Goal: Task Accomplishment & Management: Manage account settings

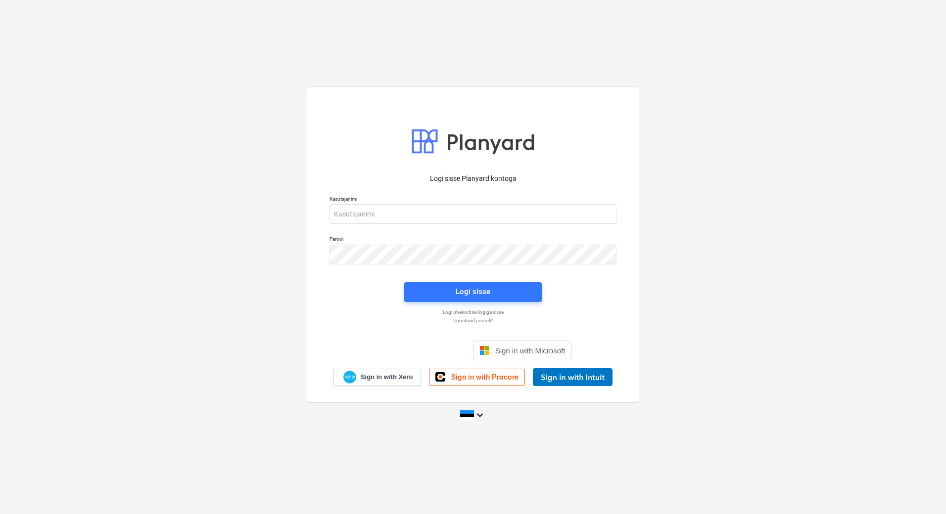
click at [436, 225] on div "Kasutajanimi" at bounding box center [472, 210] width 299 height 40
click at [434, 217] on input "email" at bounding box center [472, 214] width 287 height 20
type input "[PERSON_NAME][EMAIL_ADDRESS][PERSON_NAME][DOMAIN_NAME]"
click at [444, 291] on span "Logi sisse" at bounding box center [473, 291] width 114 height 13
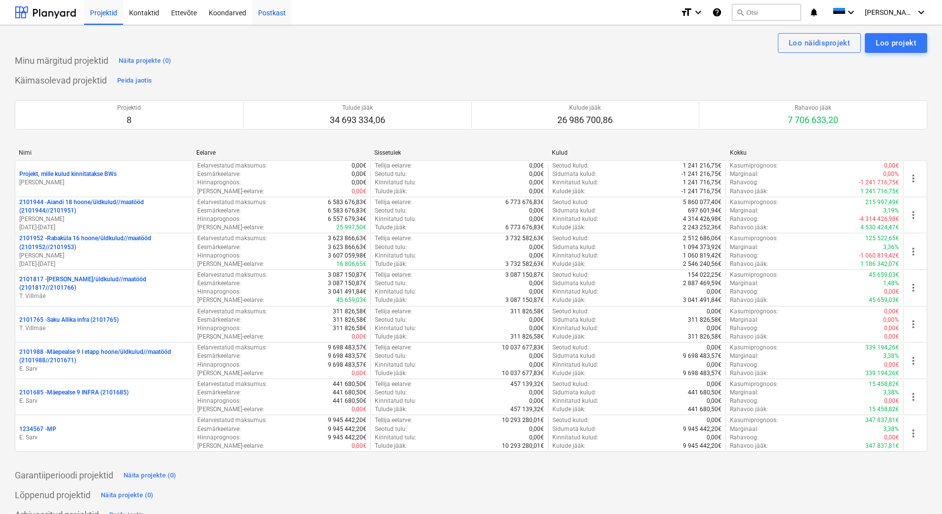
click at [263, 13] on div "Postkast" at bounding box center [272, 12] width 40 height 25
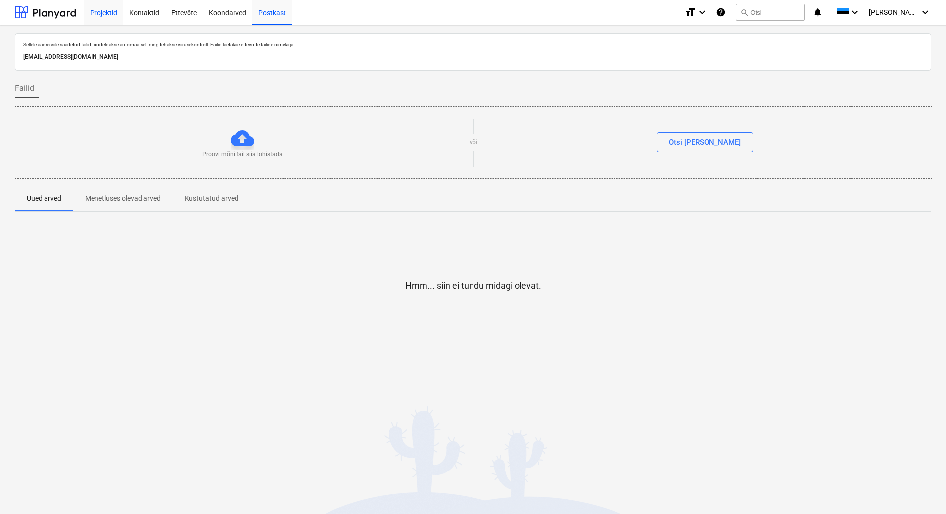
click at [98, 8] on div "Projektid" at bounding box center [103, 12] width 39 height 25
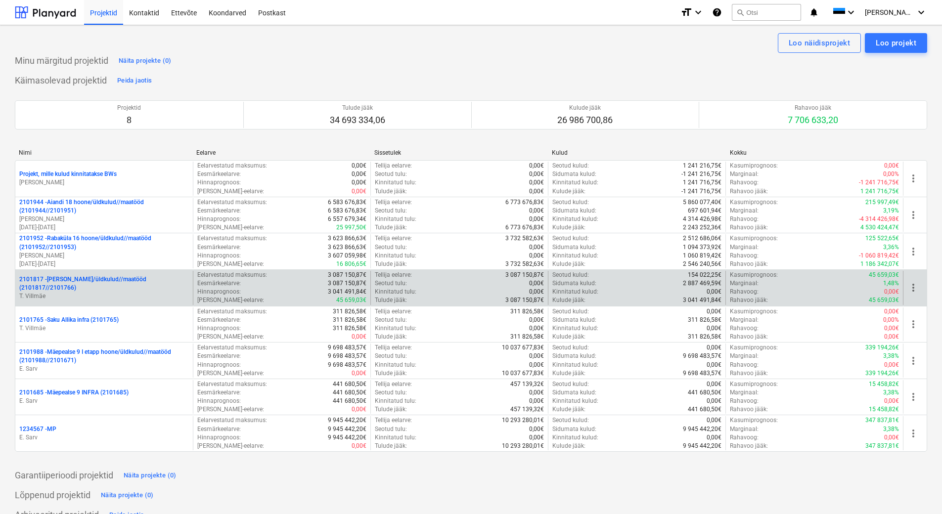
click at [83, 291] on p "2101817 - [PERSON_NAME]/üldkulud//maatööd (2101817//2101766)" at bounding box center [104, 283] width 170 height 17
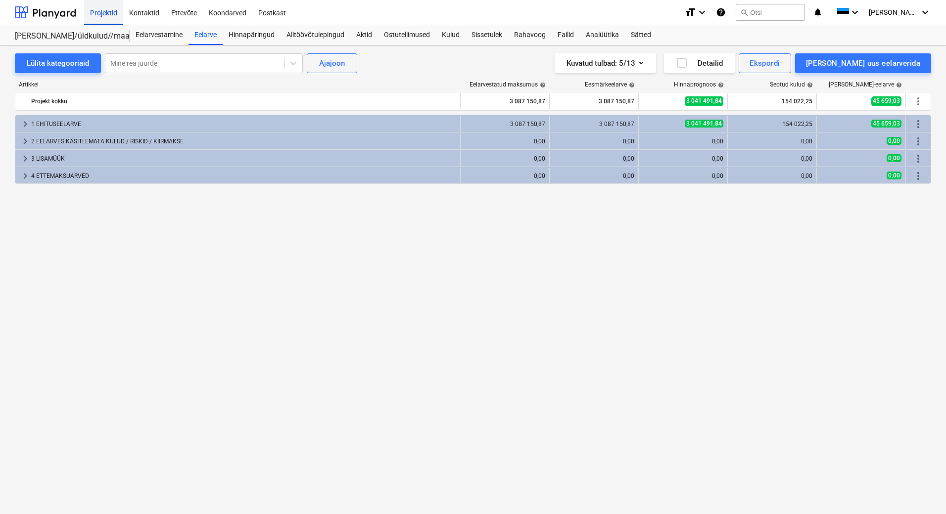
click at [109, 14] on div "Projektid" at bounding box center [103, 12] width 39 height 25
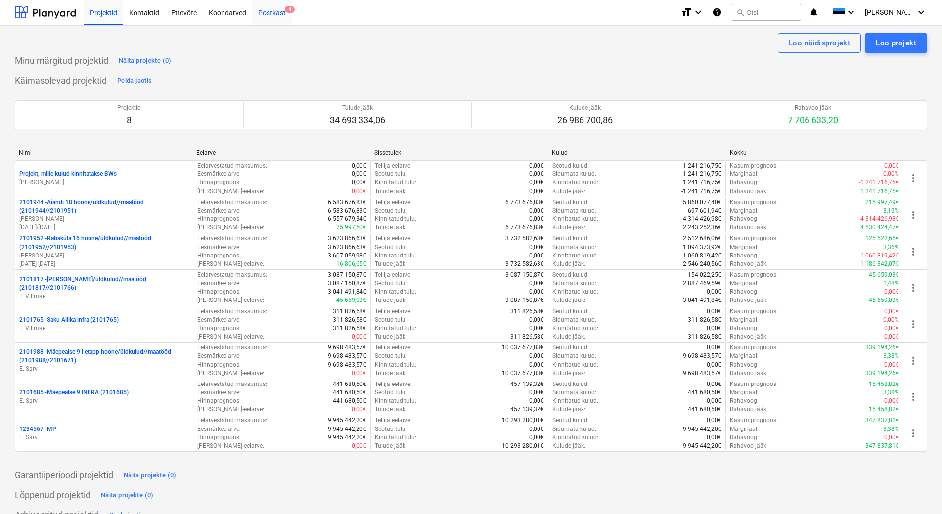
click at [267, 11] on div "Postkast 4" at bounding box center [272, 12] width 40 height 25
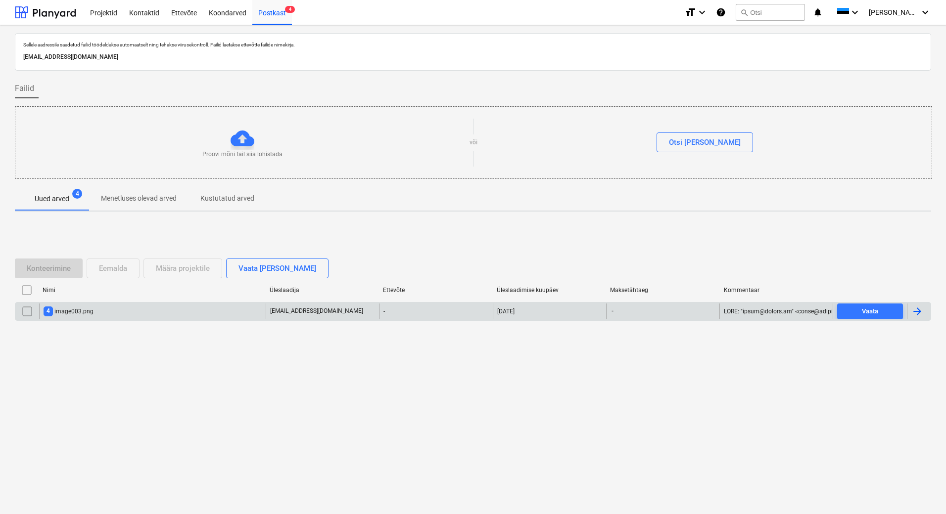
click at [922, 314] on div at bounding box center [917, 312] width 12 height 12
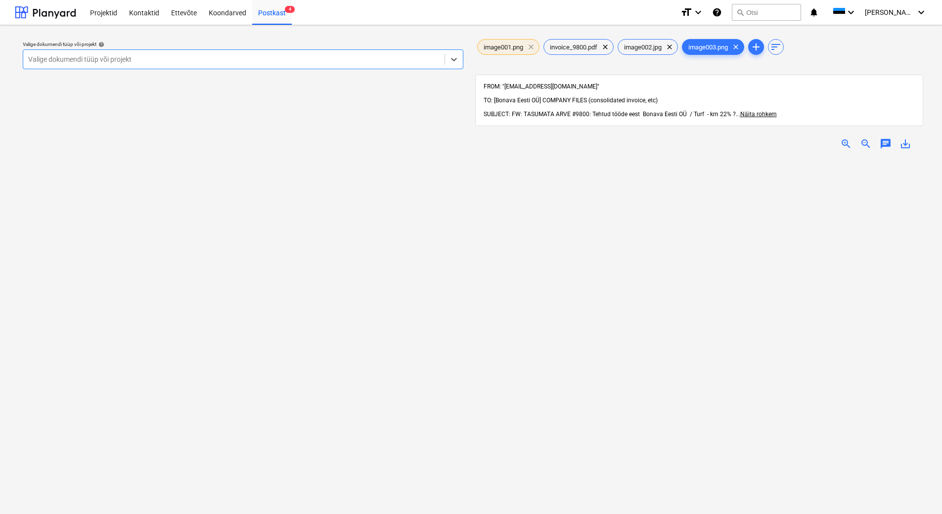
click at [532, 48] on span "clear" at bounding box center [531, 47] width 12 height 12
click at [674, 47] on span "clear" at bounding box center [670, 47] width 12 height 12
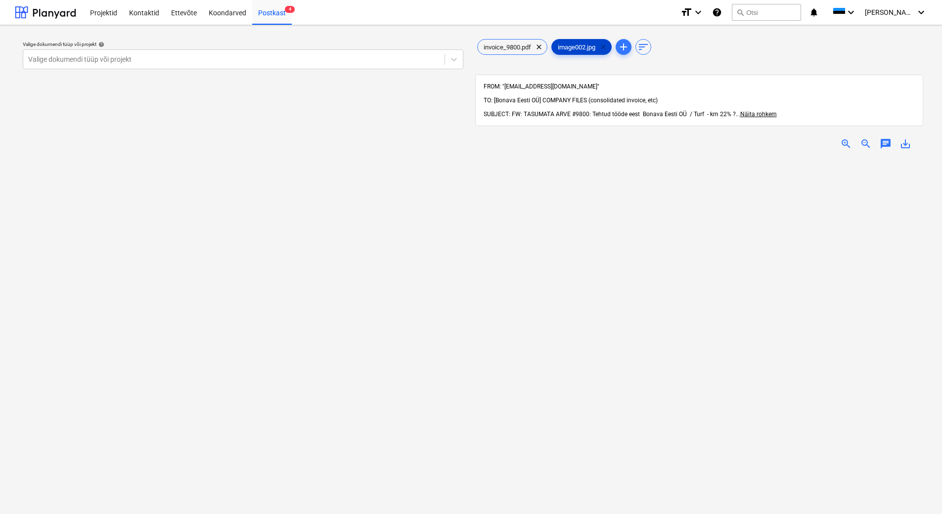
click at [603, 47] on span "clear" at bounding box center [603, 47] width 12 height 12
click at [749, 111] on span "Näita rohkem" at bounding box center [752, 114] width 37 height 7
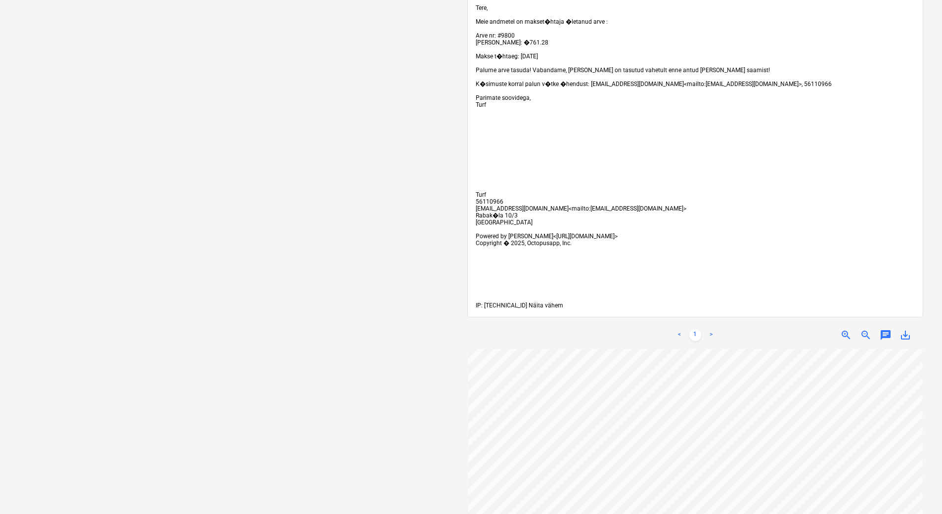
scroll to position [1039, 0]
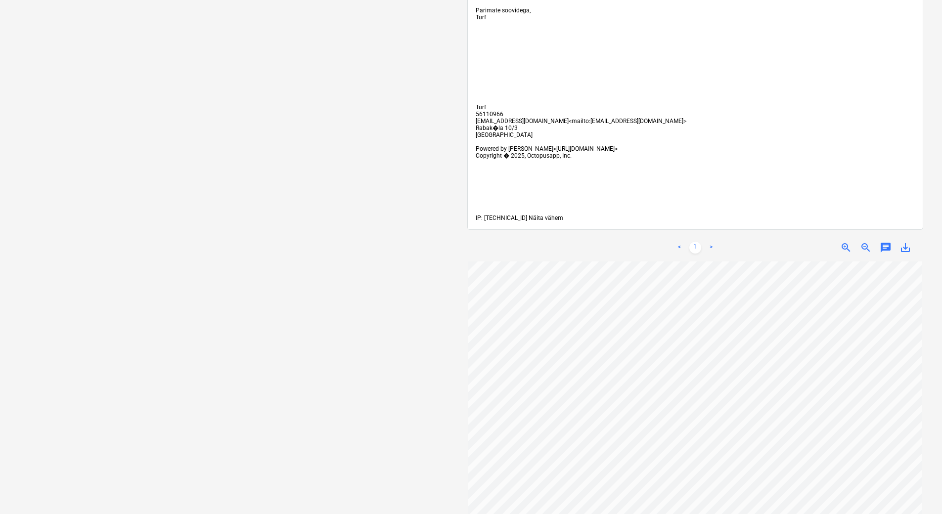
click at [540, 222] on span "Näita vähem" at bounding box center [546, 218] width 35 height 7
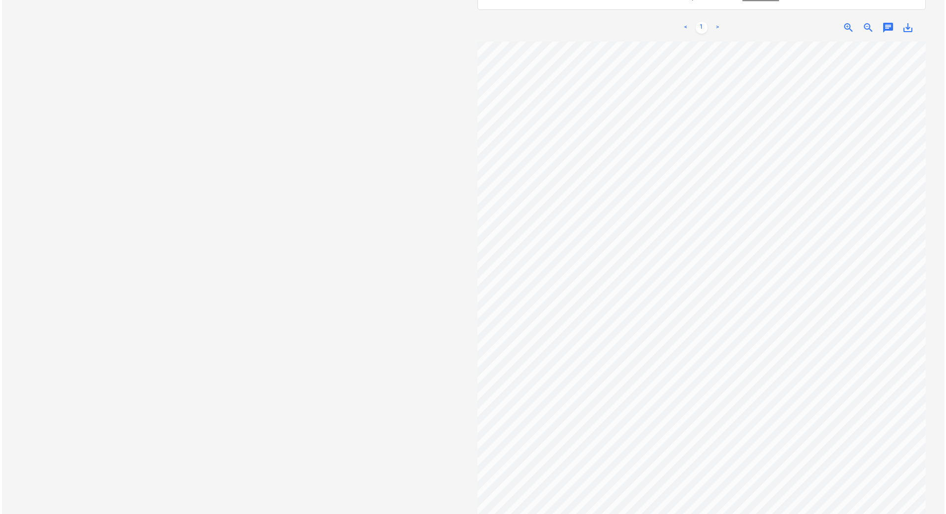
scroll to position [0, 0]
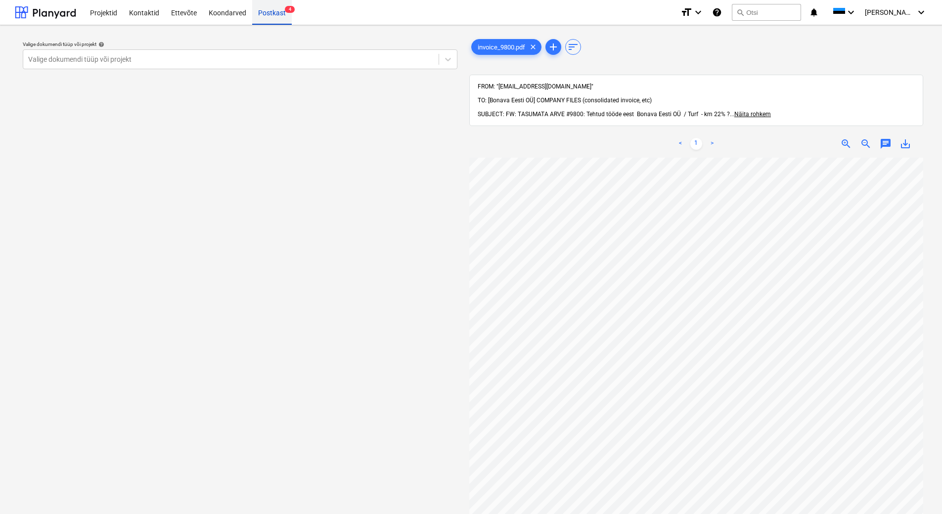
click at [264, 19] on div "Postkast 4" at bounding box center [272, 12] width 40 height 25
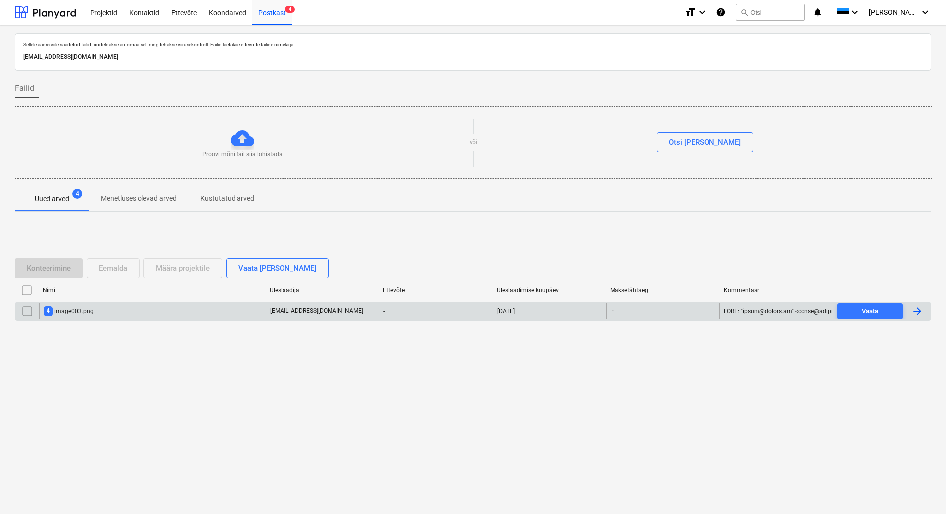
click at [26, 314] on input "checkbox" at bounding box center [27, 312] width 16 height 16
click at [114, 271] on div "Eemalda" at bounding box center [113, 268] width 28 height 13
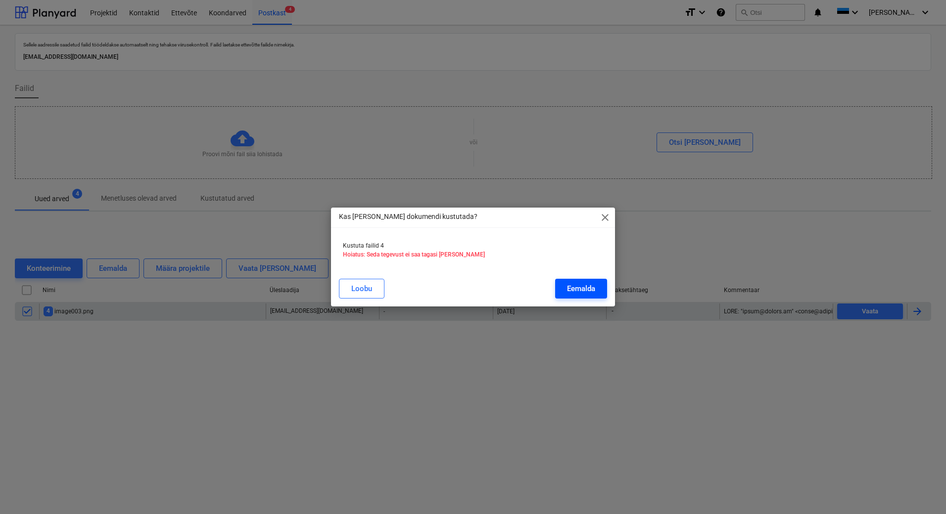
click at [572, 290] on div "Eemalda" at bounding box center [581, 288] width 28 height 13
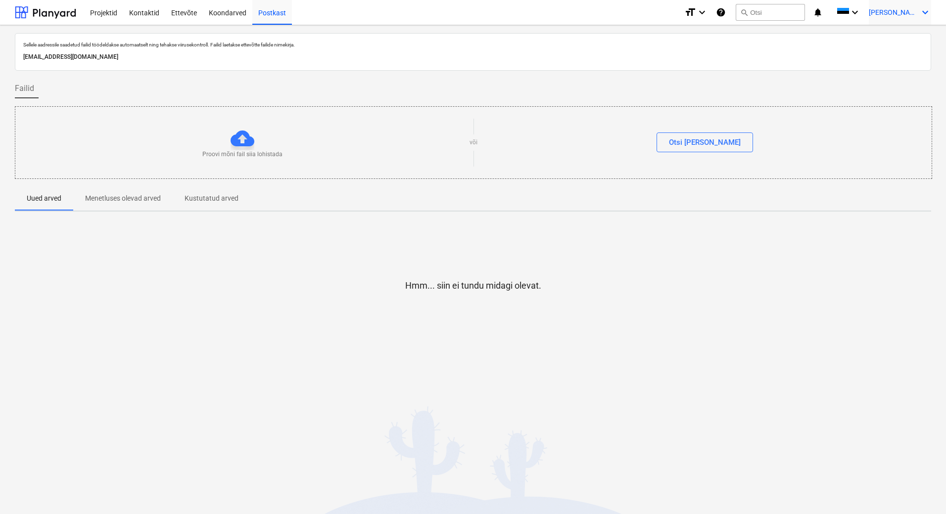
click at [925, 13] on icon "keyboard_arrow_down" at bounding box center [925, 12] width 12 height 12
click at [882, 55] on div "Logi välja" at bounding box center [900, 54] width 59 height 16
